Goal: Task Accomplishment & Management: Use online tool/utility

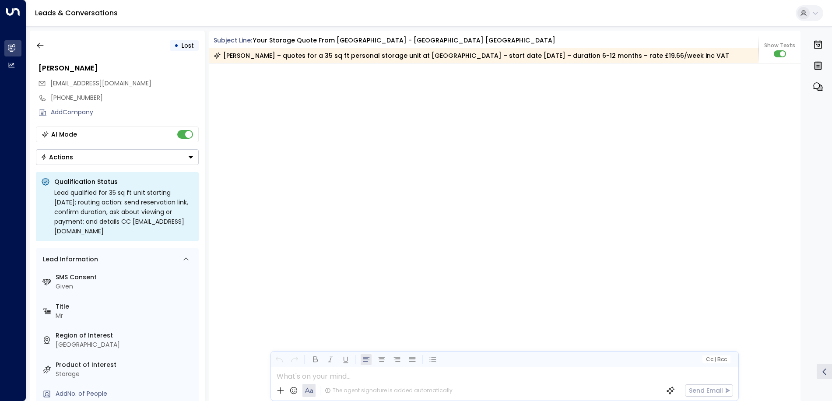
scroll to position [1743, 0]
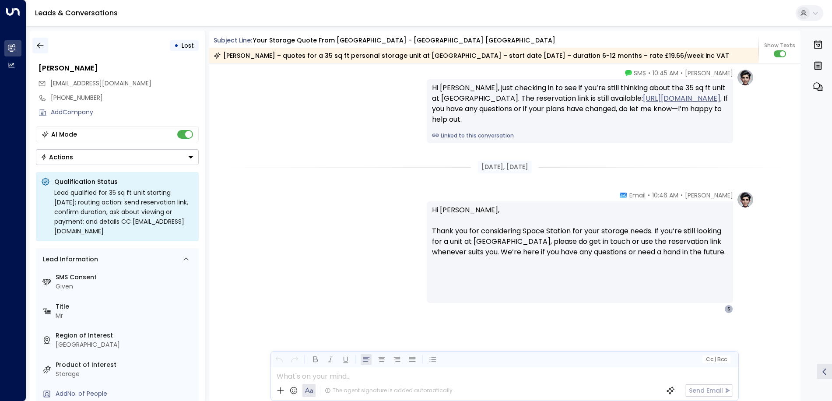
click at [42, 42] on icon "button" at bounding box center [40, 45] width 9 height 9
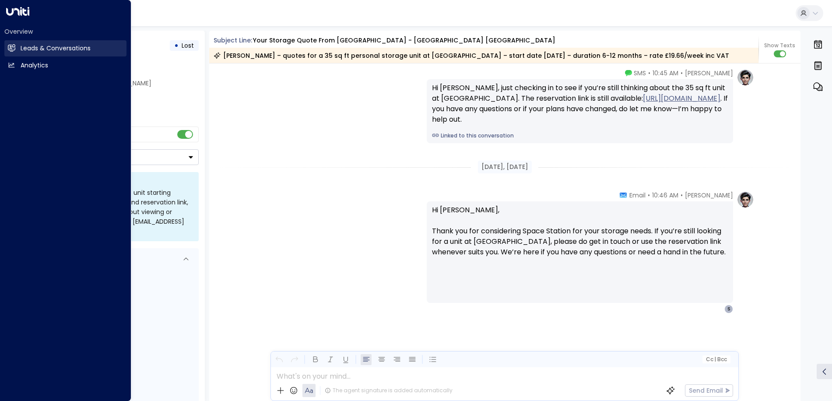
click at [15, 49] on icon at bounding box center [11, 48] width 7 height 6
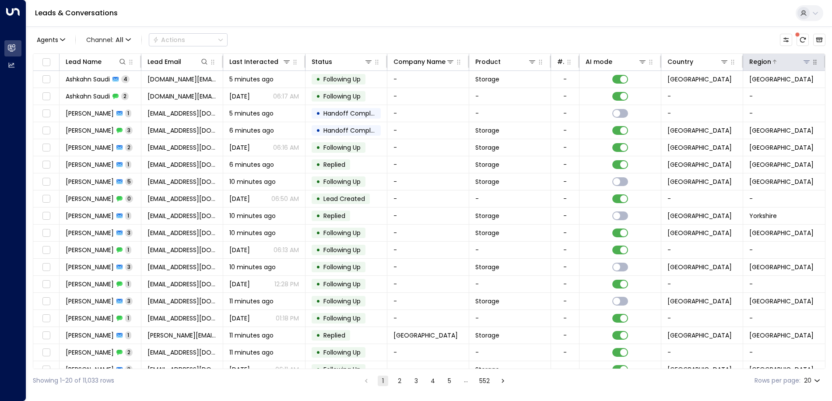
click at [805, 63] on icon at bounding box center [806, 61] width 7 height 7
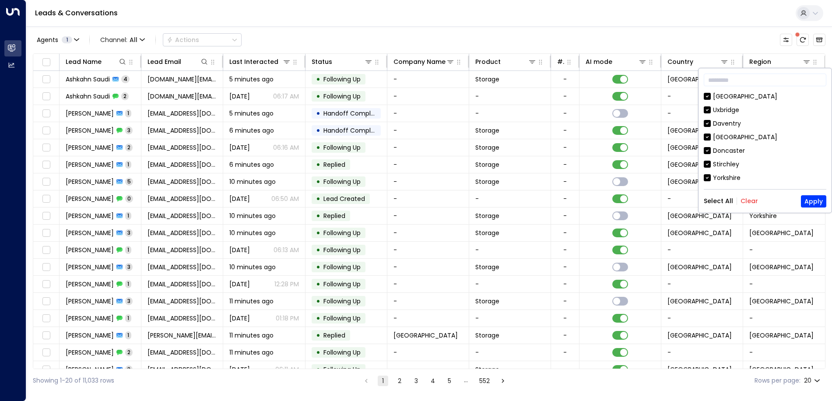
click at [745, 202] on button "Clear" at bounding box center [750, 200] width 18 height 7
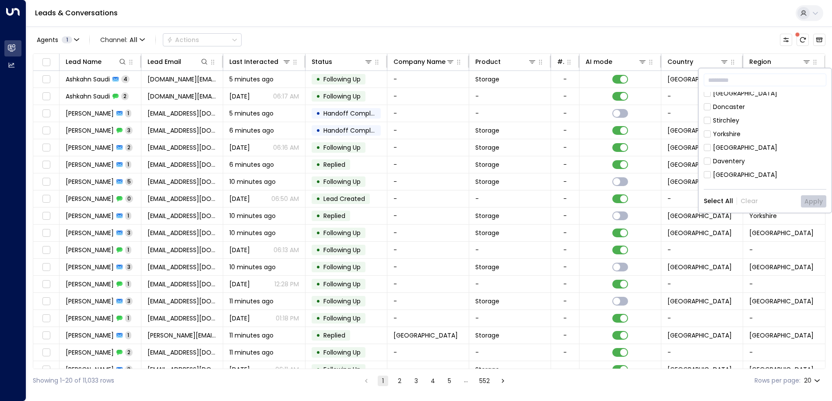
scroll to position [88, 0]
click at [713, 170] on div "[GEOGRAPHIC_DATA]" at bounding box center [745, 171] width 64 height 9
click at [814, 200] on button "Apply" at bounding box center [813, 201] width 25 height 12
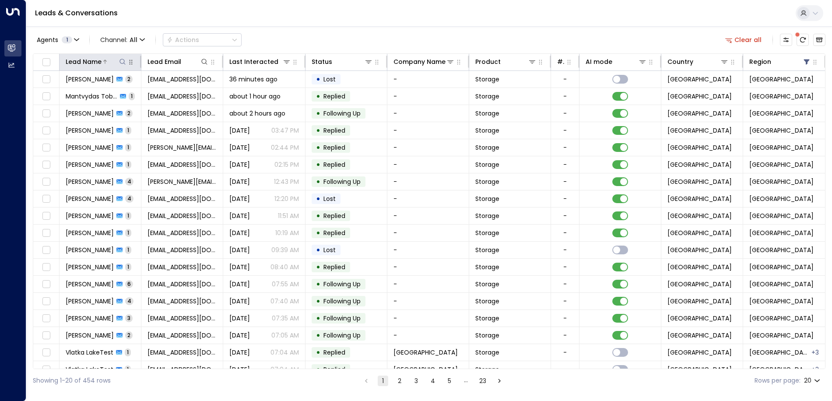
click at [125, 62] on icon at bounding box center [122, 61] width 7 height 7
drag, startPoint x: 107, startPoint y: 86, endPoint x: 78, endPoint y: 92, distance: 30.0
click at [78, 92] on input "text" at bounding box center [122, 93] width 121 height 16
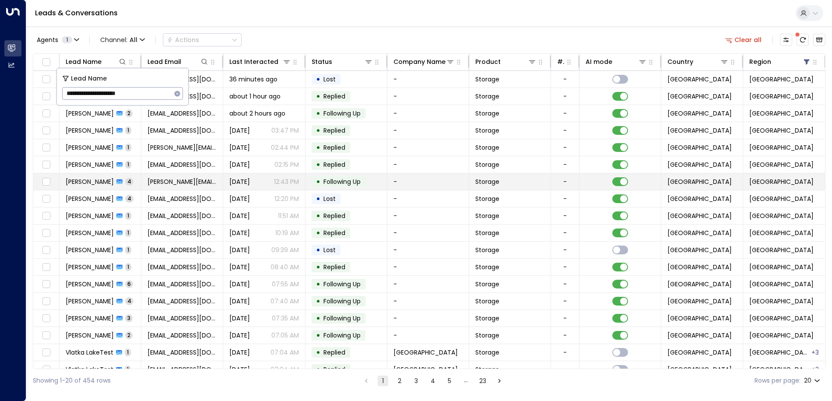
type input "**********"
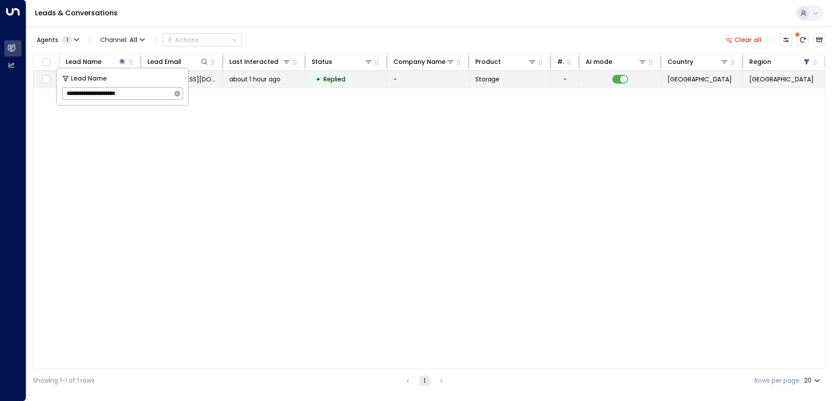
click at [315, 77] on div "• Replied" at bounding box center [331, 79] width 39 height 11
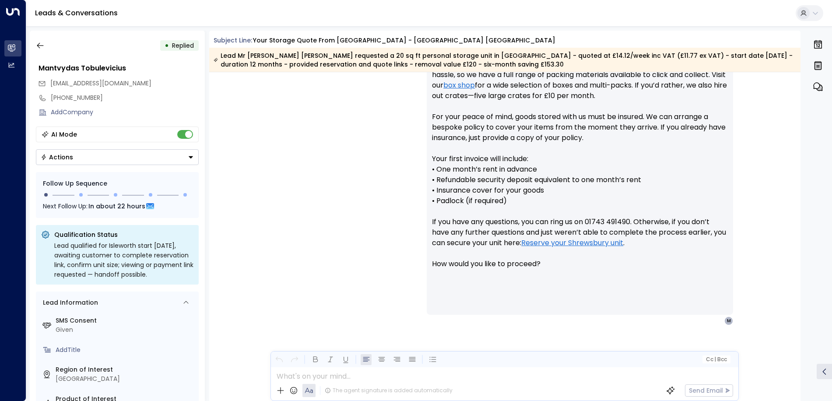
scroll to position [155, 0]
